Goal: Information Seeking & Learning: Compare options

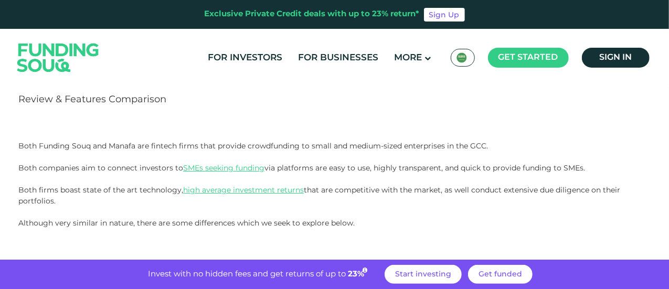
scroll to position [112, 0]
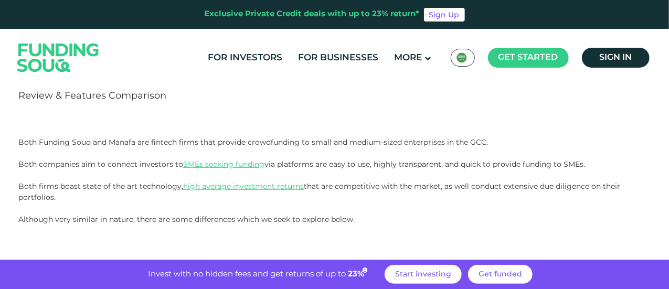
click at [669, 37] on html "Exclusive Private Credit deals with up to 23% return* Sign Up For Investors For…" at bounding box center [334, 32] width 669 height 289
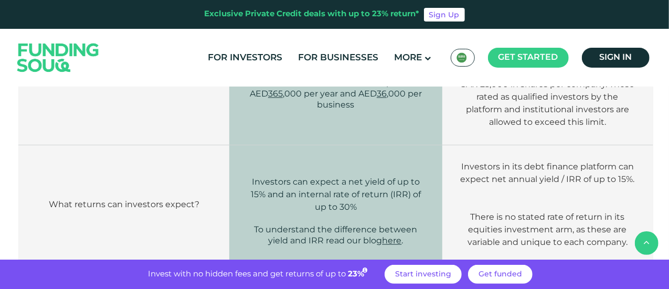
scroll to position [1011, 0]
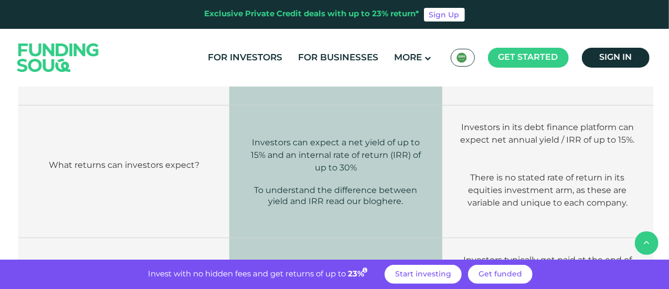
click at [389, 196] on link "here" at bounding box center [391, 201] width 19 height 10
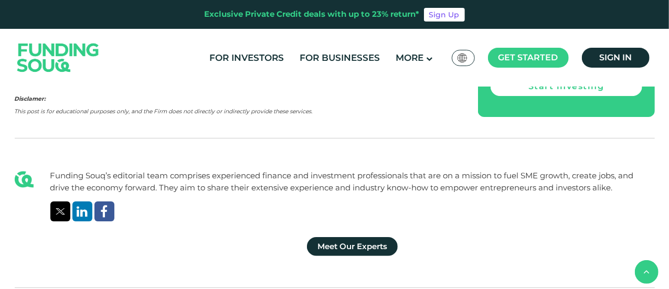
scroll to position [1645, 0]
